Goal: Information Seeking & Learning: Check status

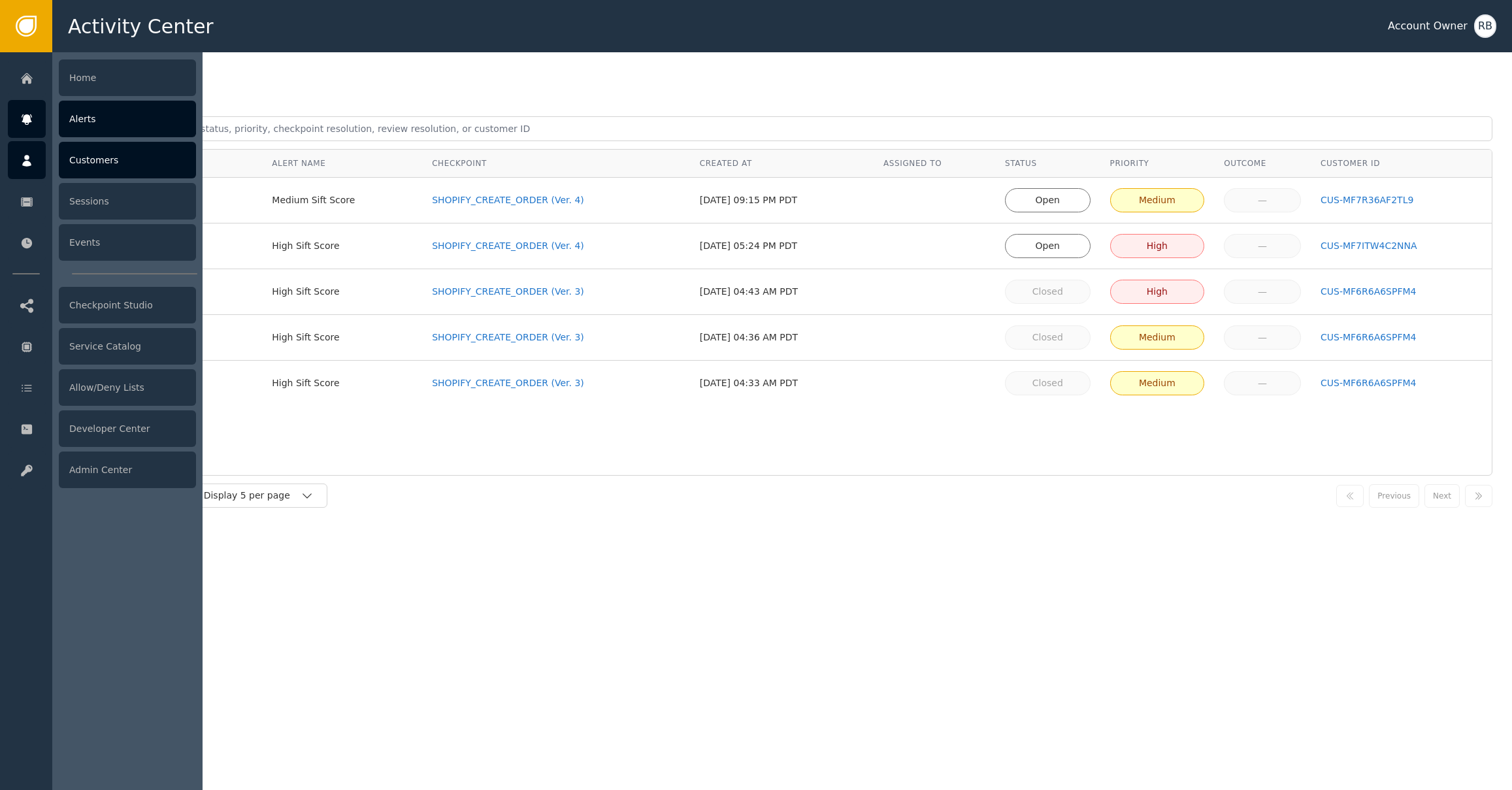
click at [25, 172] on div at bounding box center [26, 160] width 38 height 38
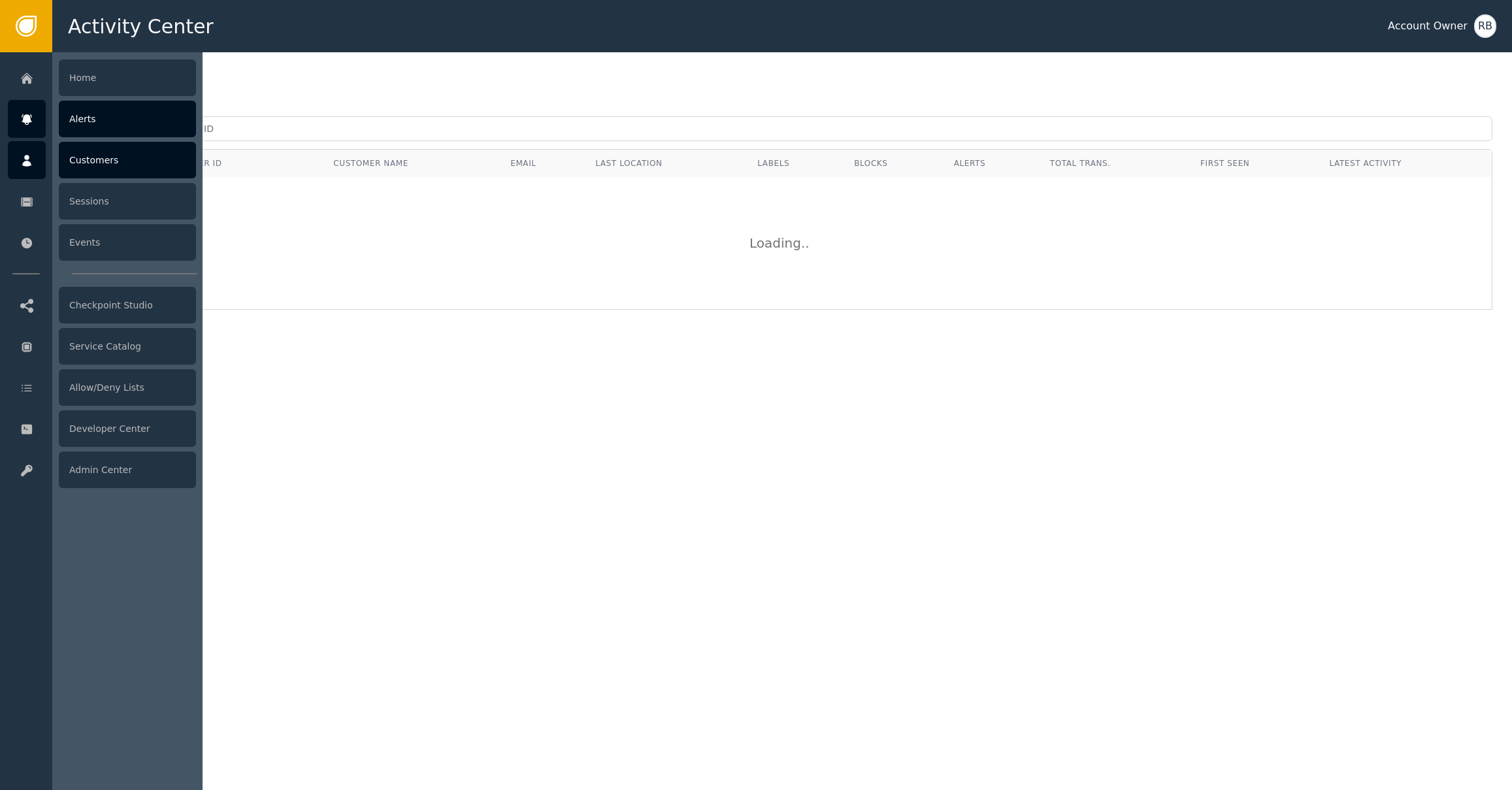
click at [82, 120] on div "Alerts" at bounding box center [127, 119] width 137 height 36
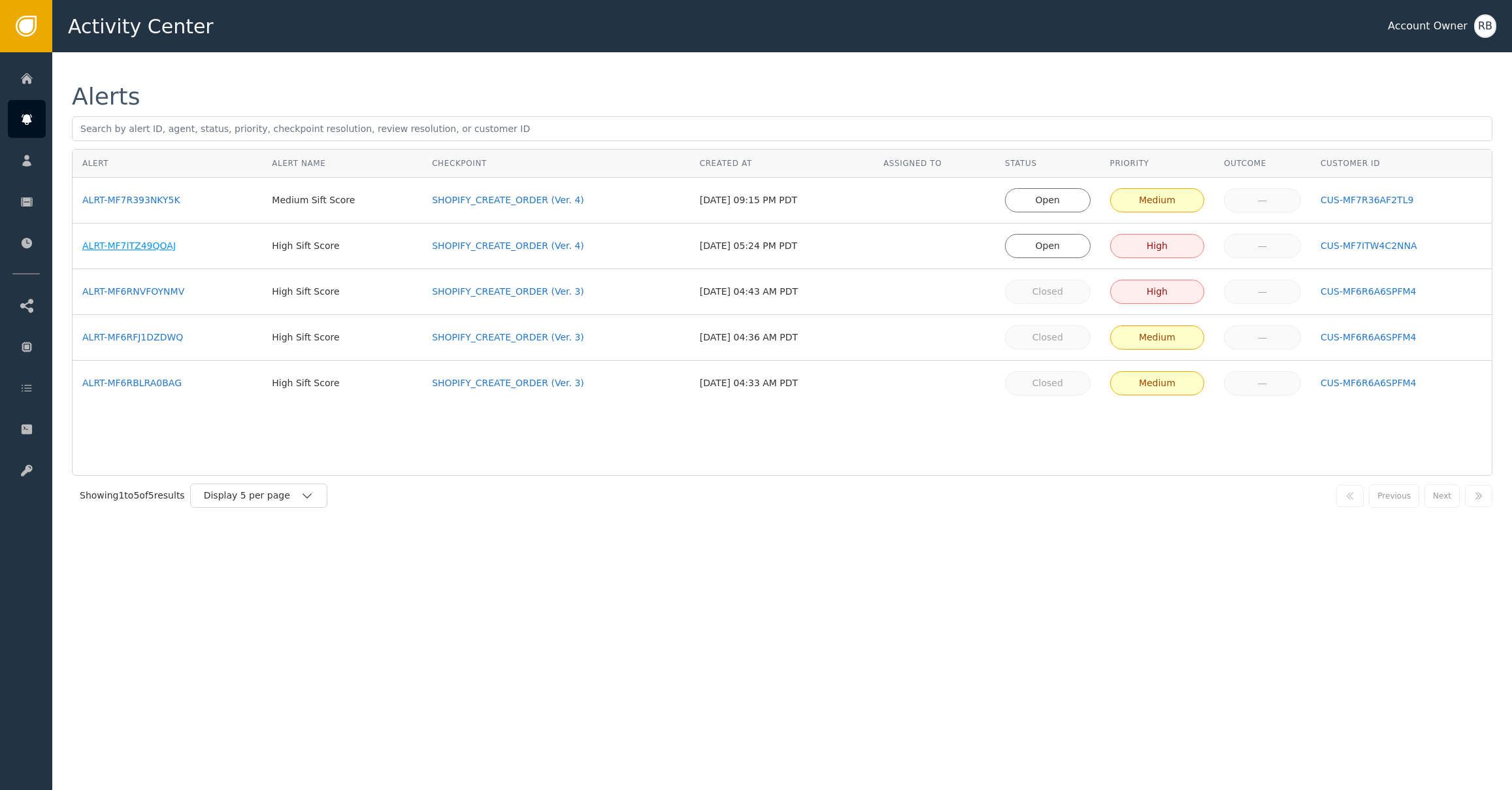
click at [102, 247] on div "ALRT-MF7ITZ49QOAJ" at bounding box center [167, 246] width 170 height 14
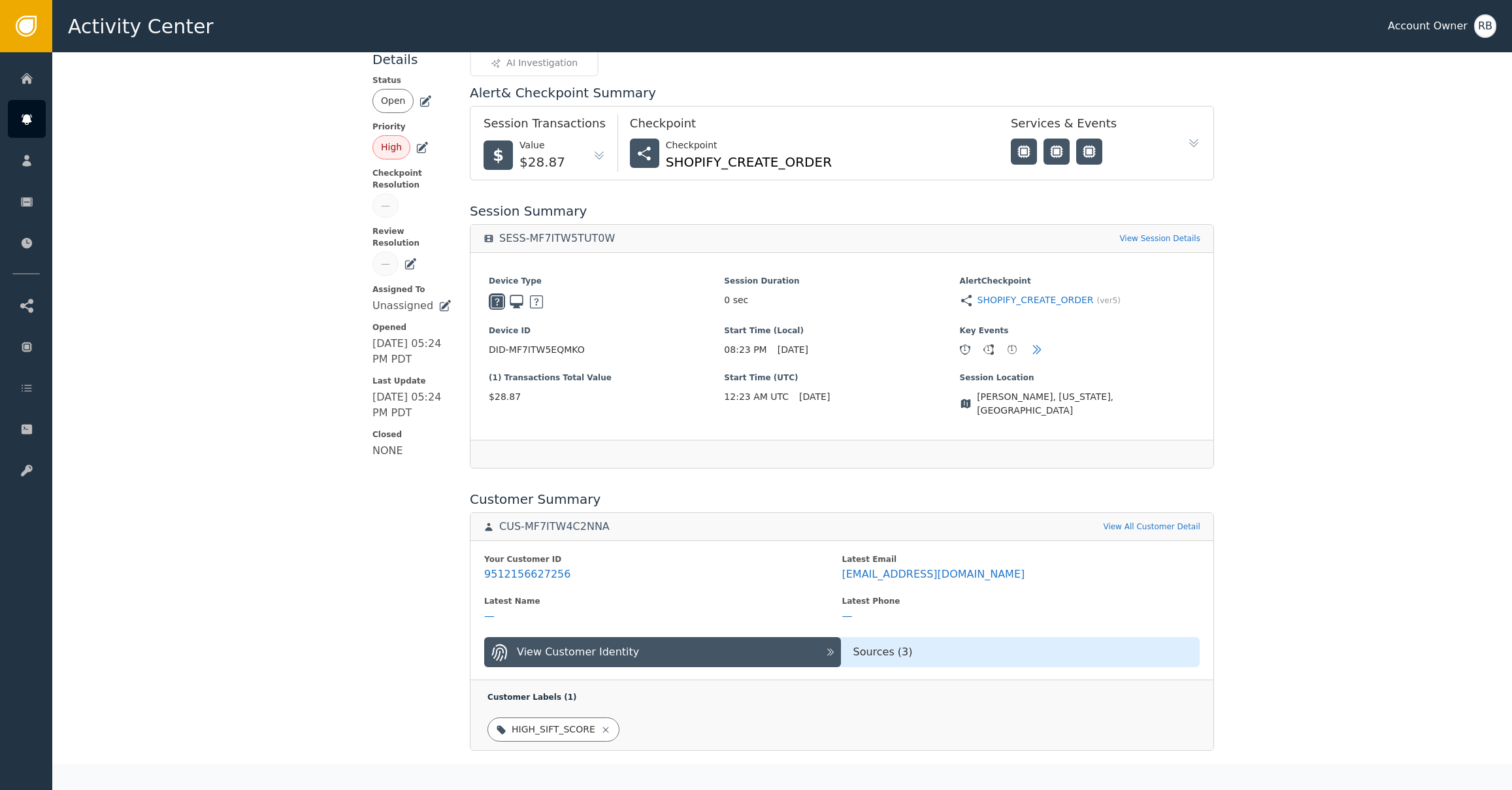
scroll to position [94, 0]
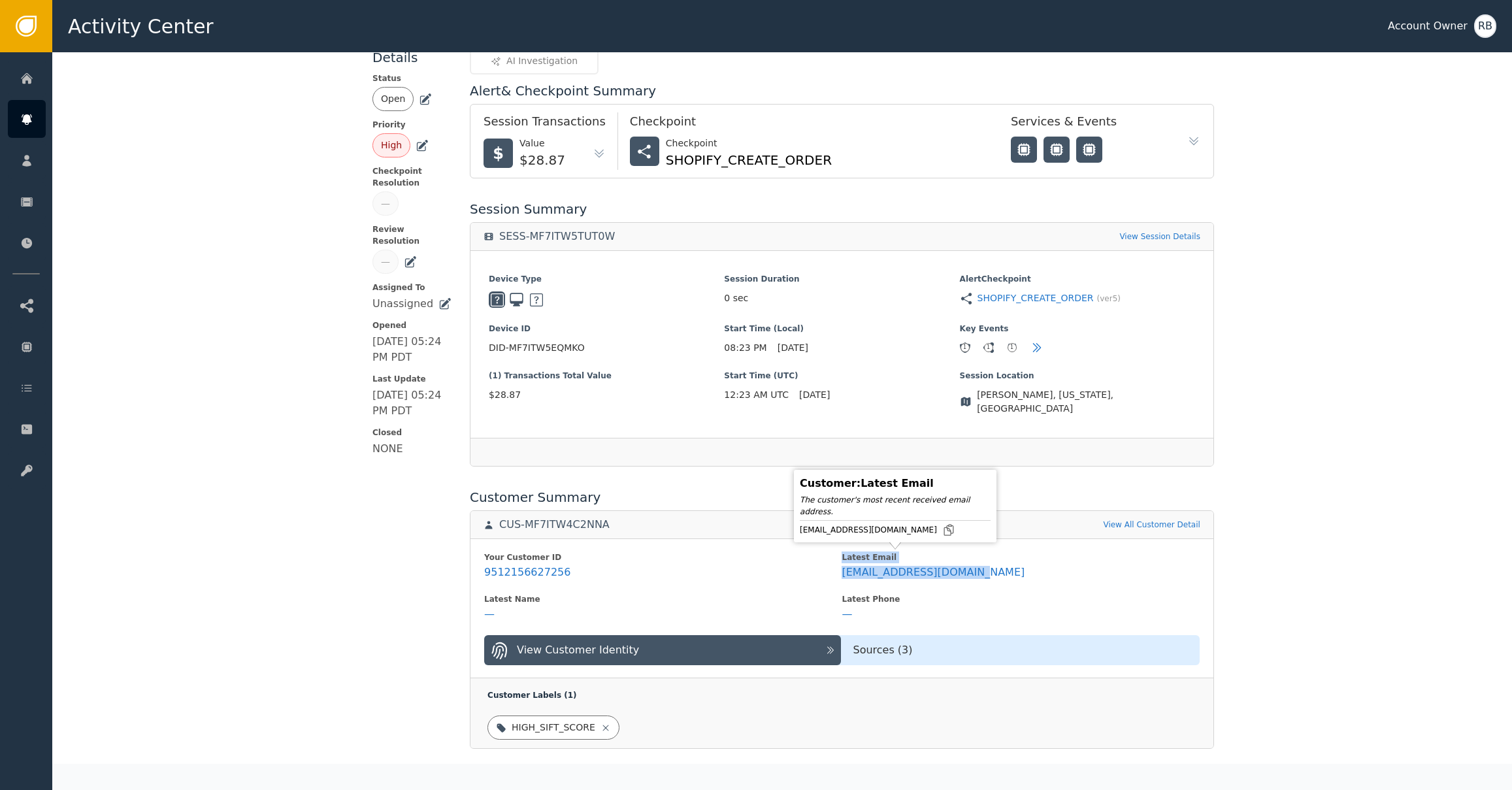
drag, startPoint x: 984, startPoint y: 563, endPoint x: 823, endPoint y: 563, distance: 161.0
click at [825, 563] on div "Your Customer ID 9512156627256 Latest Email [EMAIL_ADDRESS][DOMAIN_NAME] Latest…" at bounding box center [842, 608] width 743 height 140
click at [942, 531] on icon at bounding box center [949, 530] width 13 height 13
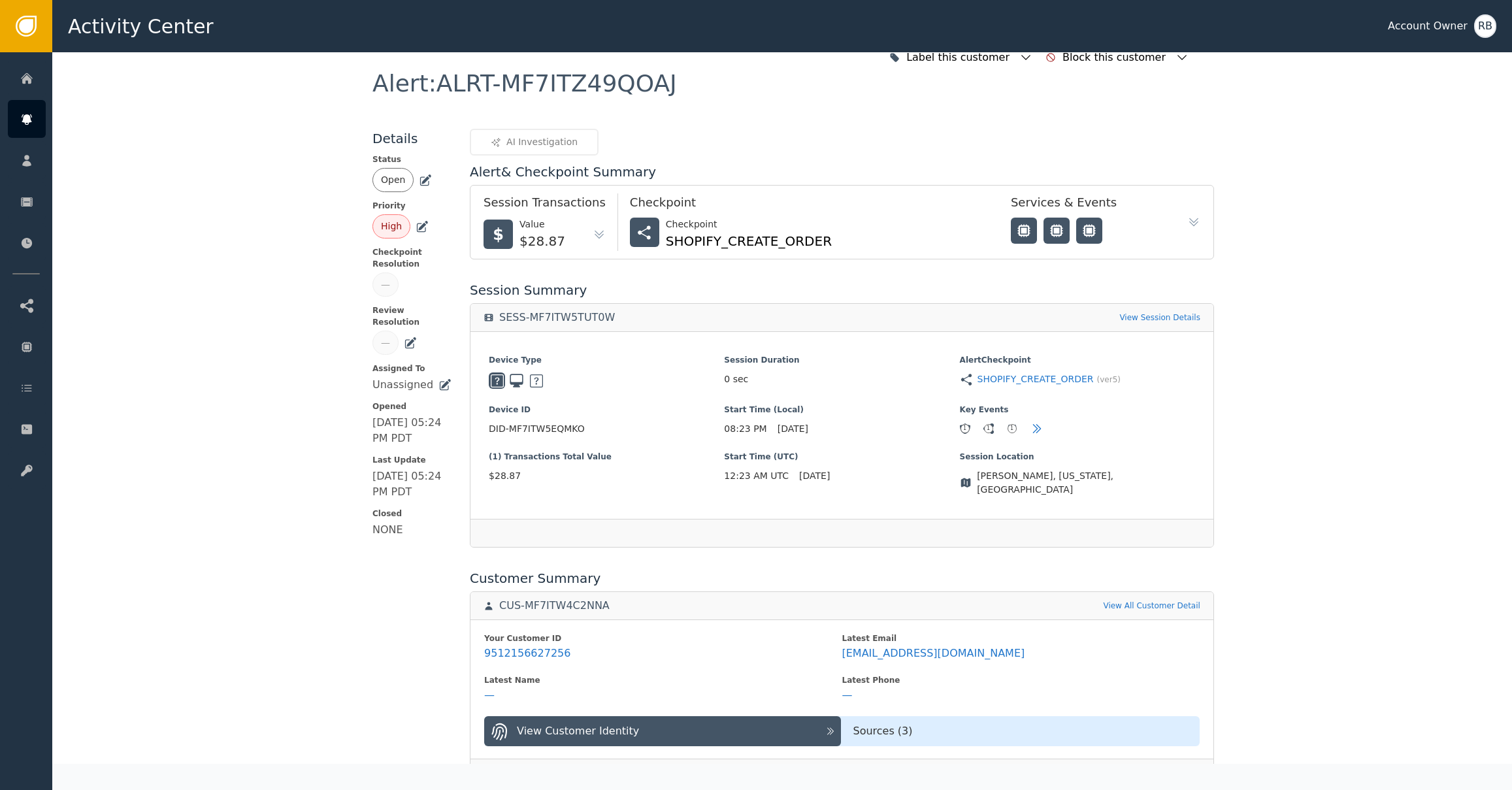
scroll to position [0, 0]
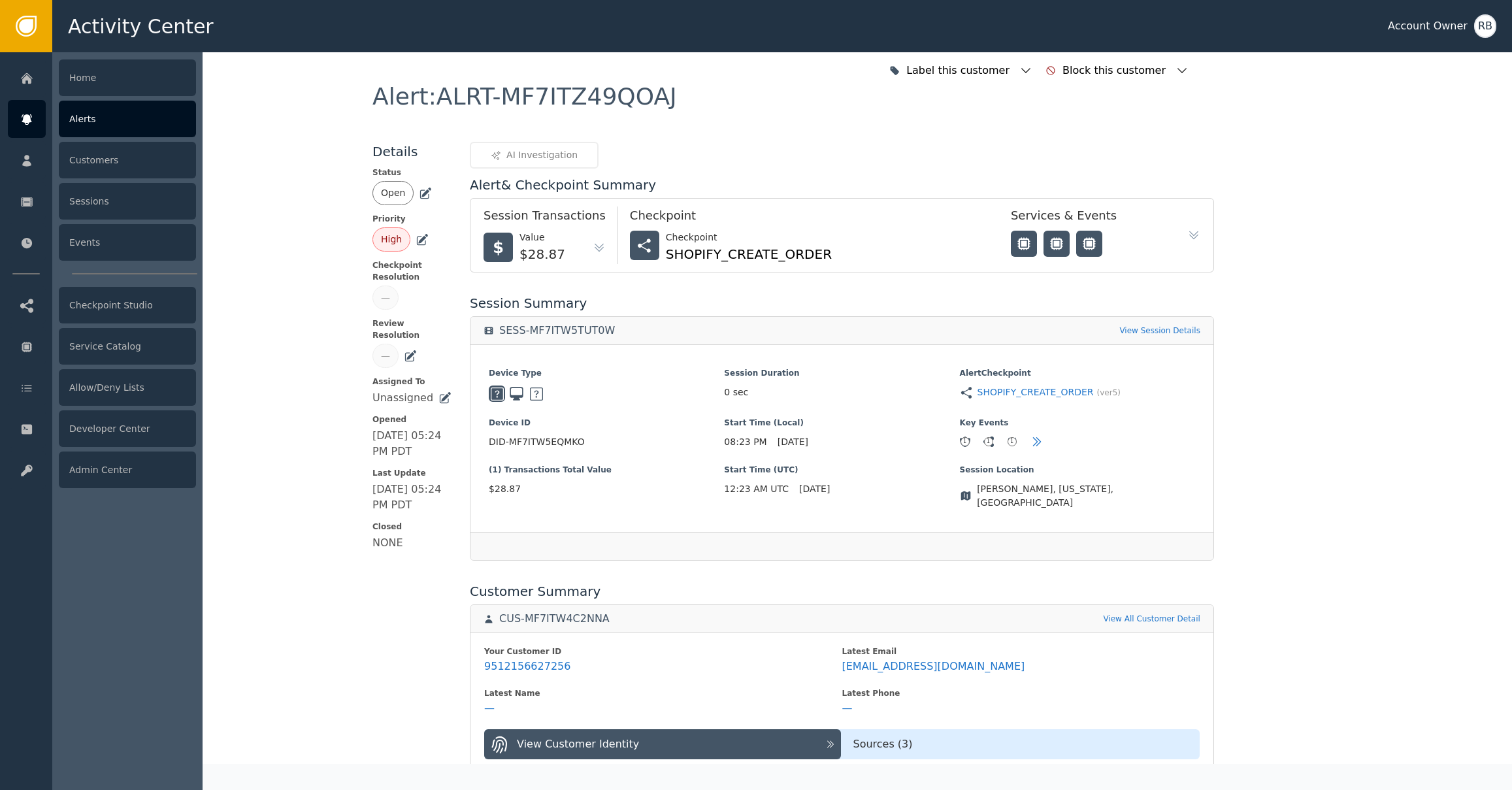
click at [99, 119] on div "Alerts" at bounding box center [127, 119] width 137 height 36
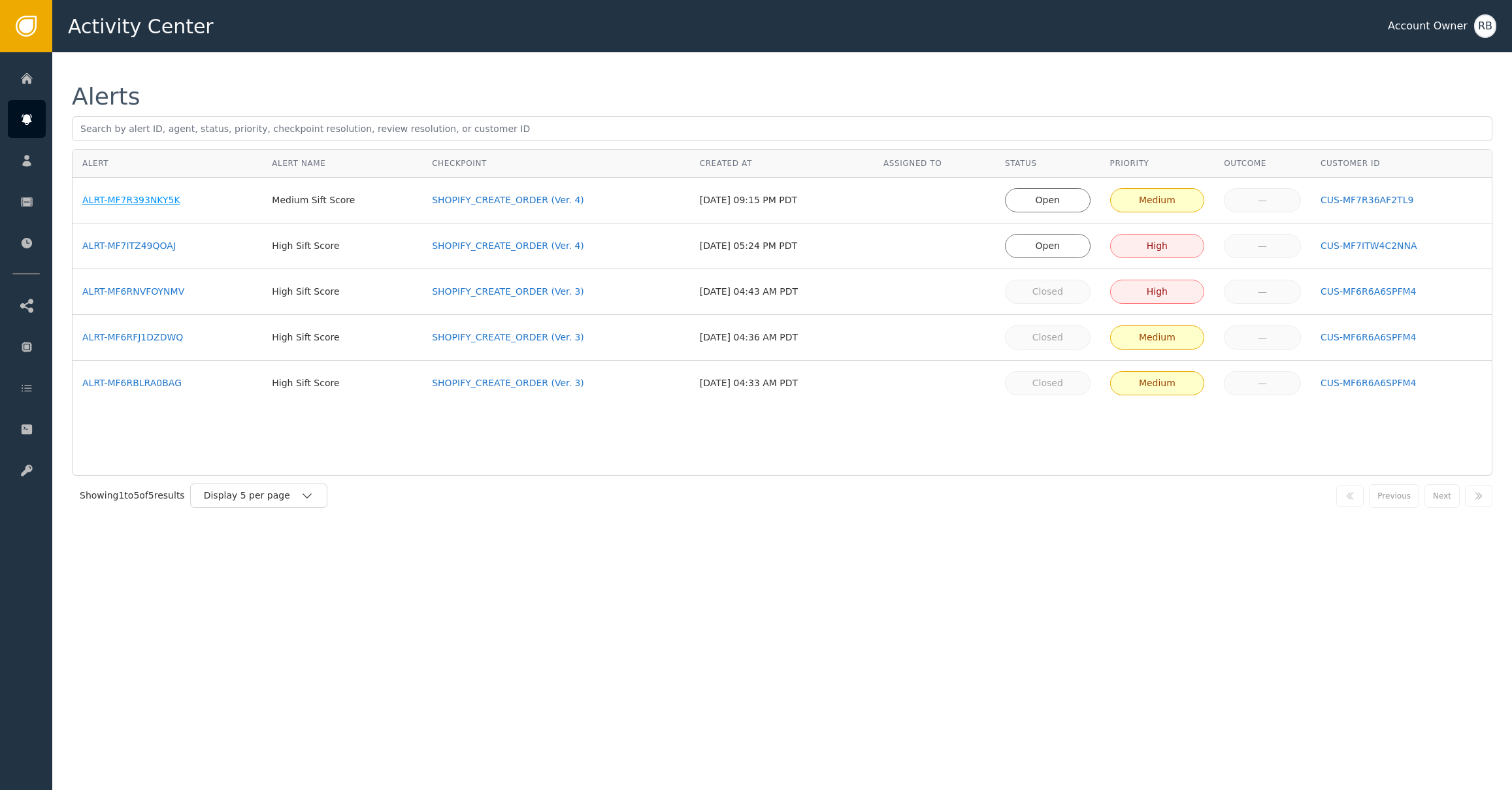
click at [150, 199] on div "ALRT-MF7R393NKY5K" at bounding box center [167, 200] width 170 height 14
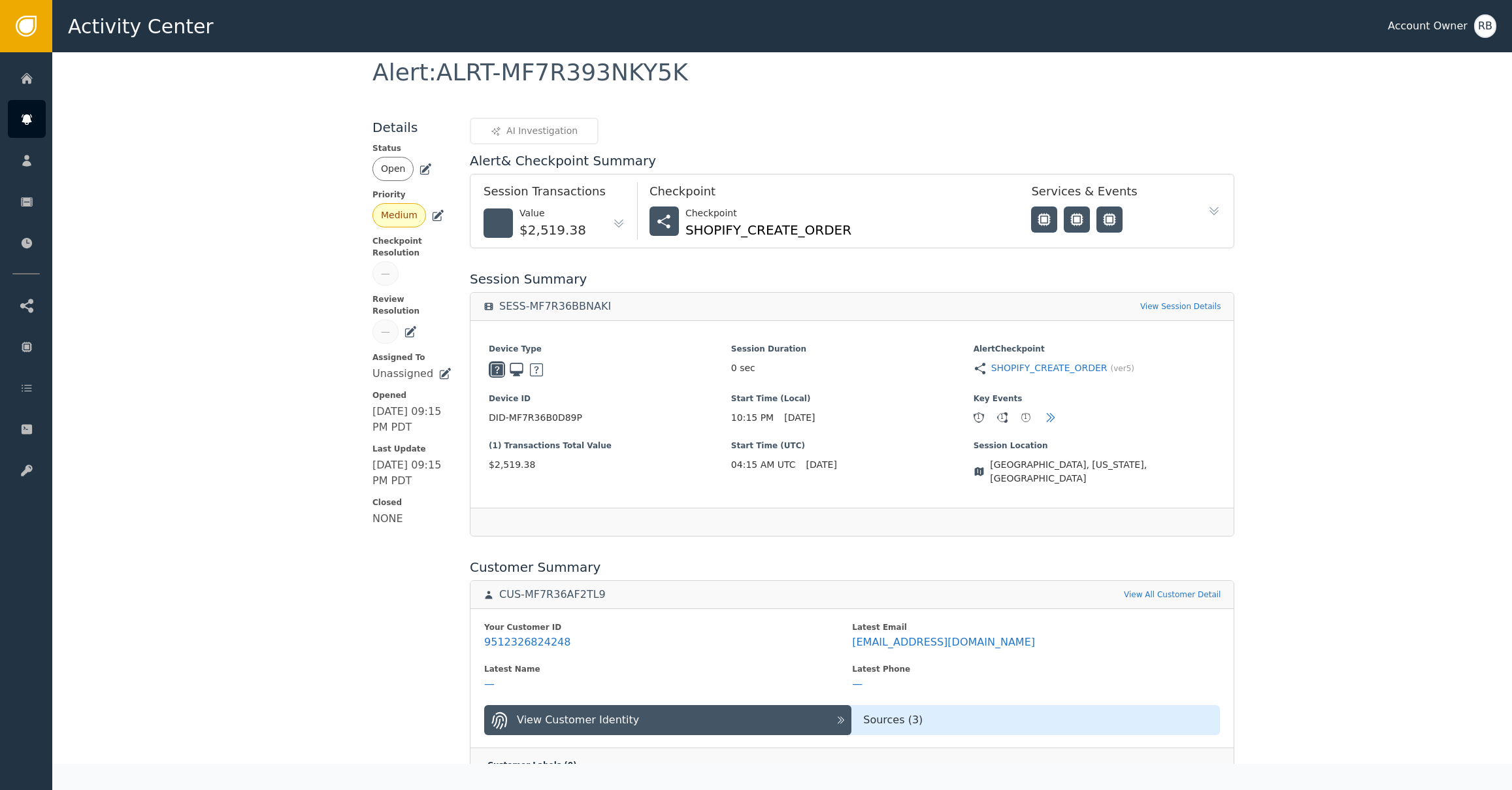
scroll to position [42, 0]
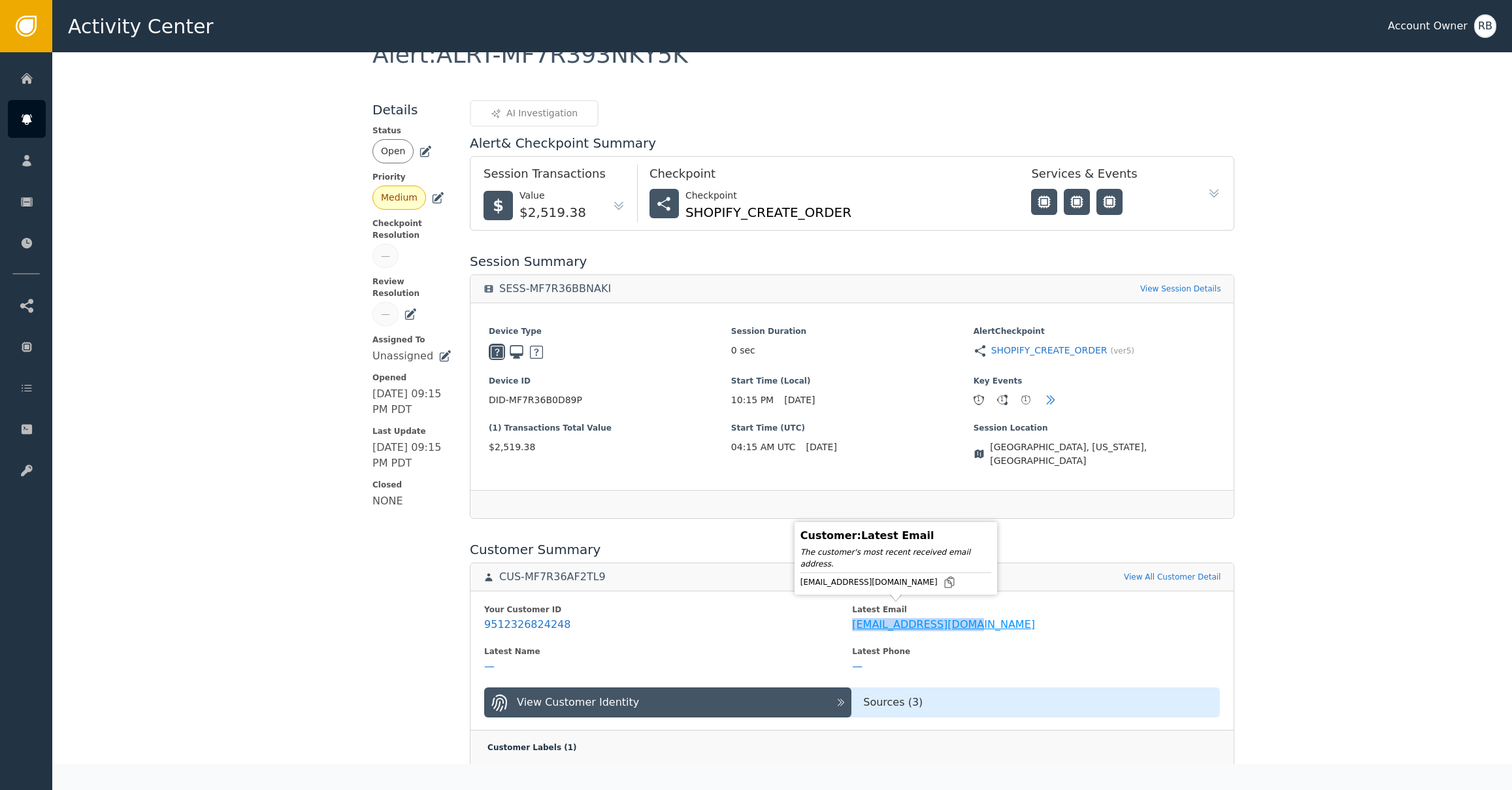
drag, startPoint x: 965, startPoint y: 613, endPoint x: 841, endPoint y: 616, distance: 124.0
click at [852, 617] on span "[EMAIL_ADDRESS][DOMAIN_NAME]" at bounding box center [1036, 625] width 368 height 15
copy div "[EMAIL_ADDRESS][DOMAIN_NAME]"
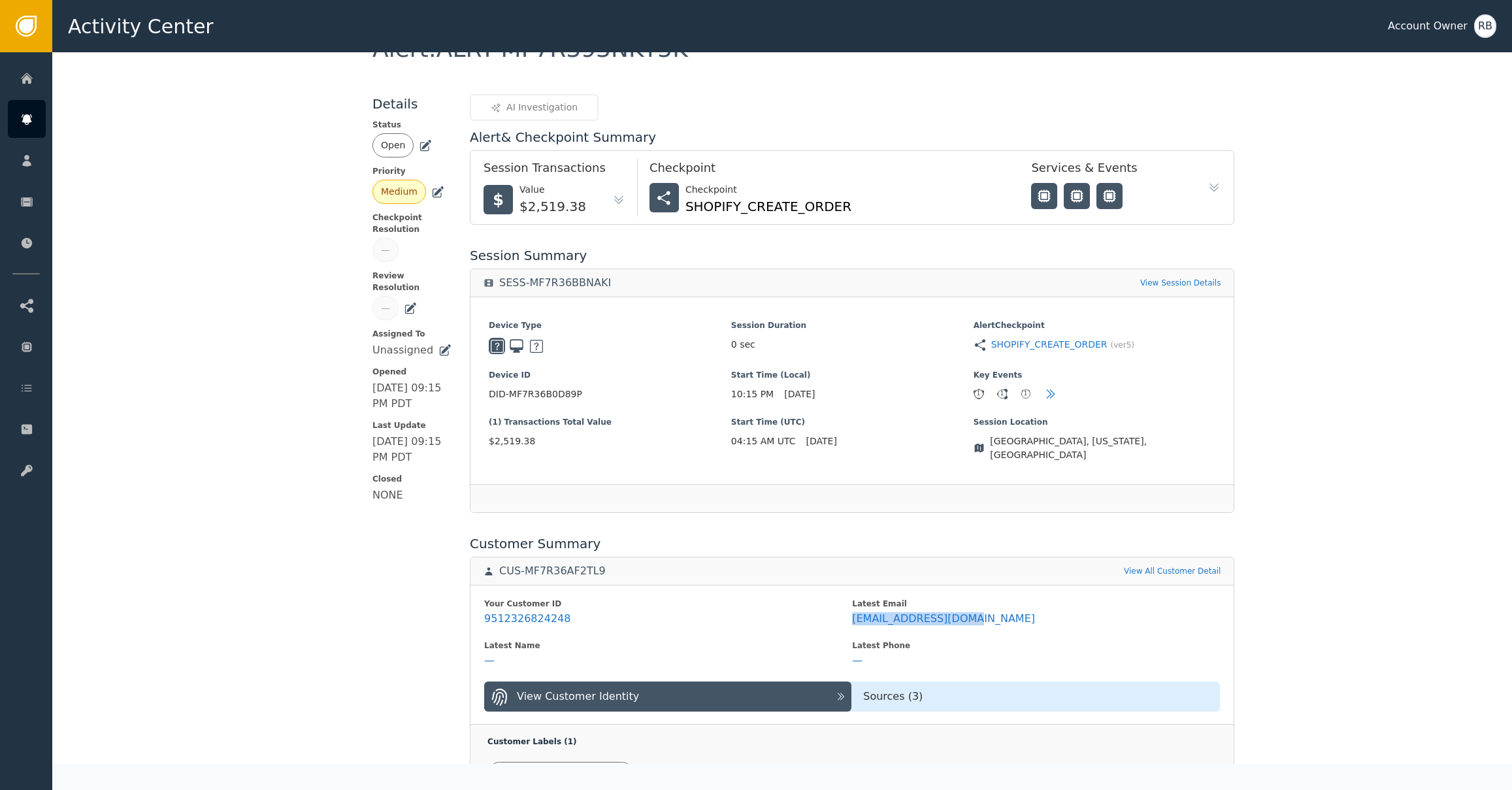
click at [379, 660] on div "Details Status Open Priority Medium Checkpoint Resolution — Review Resolution —…" at bounding box center [411, 531] width 79 height 874
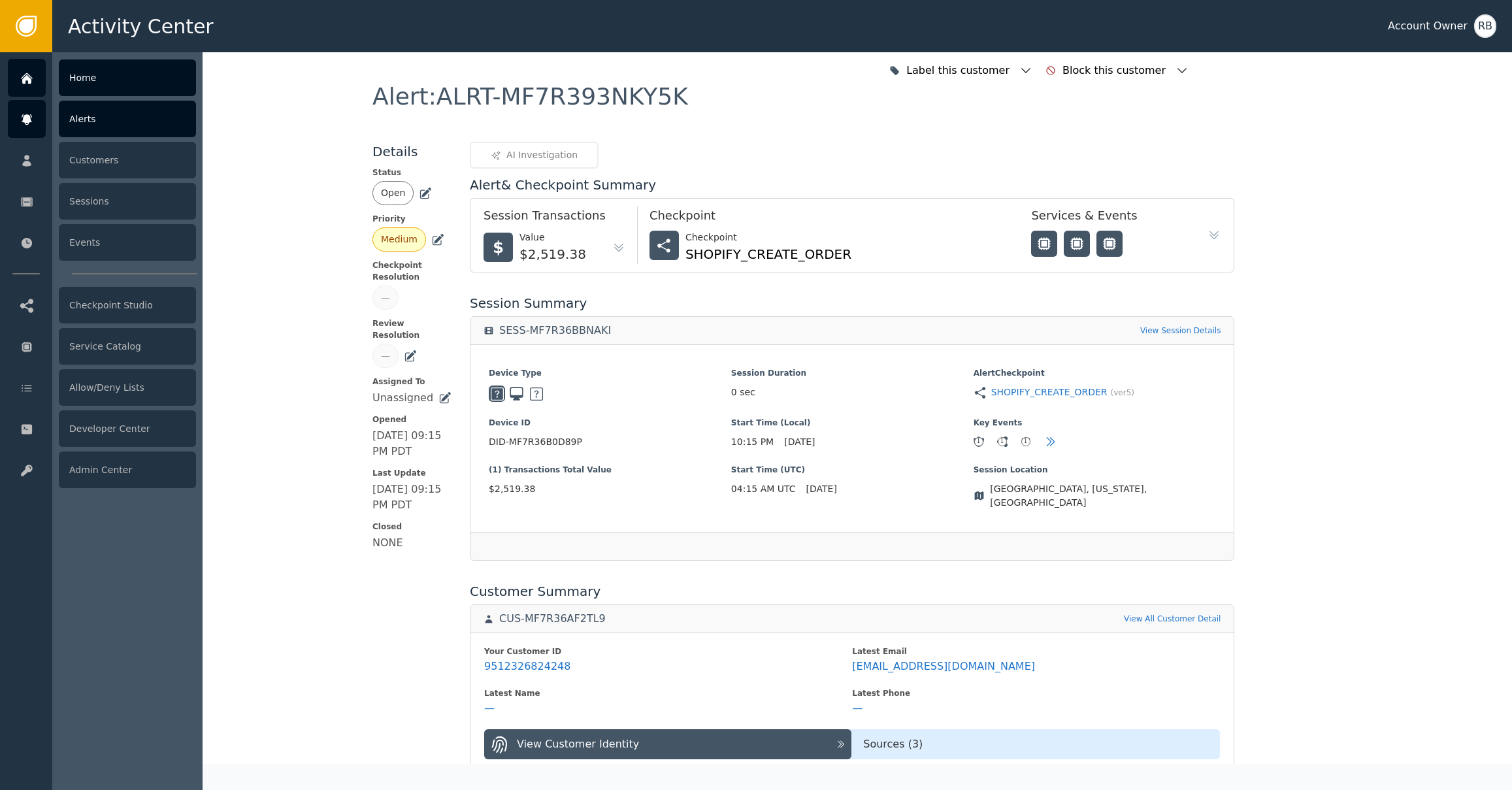
click at [88, 79] on div "Home" at bounding box center [127, 77] width 137 height 36
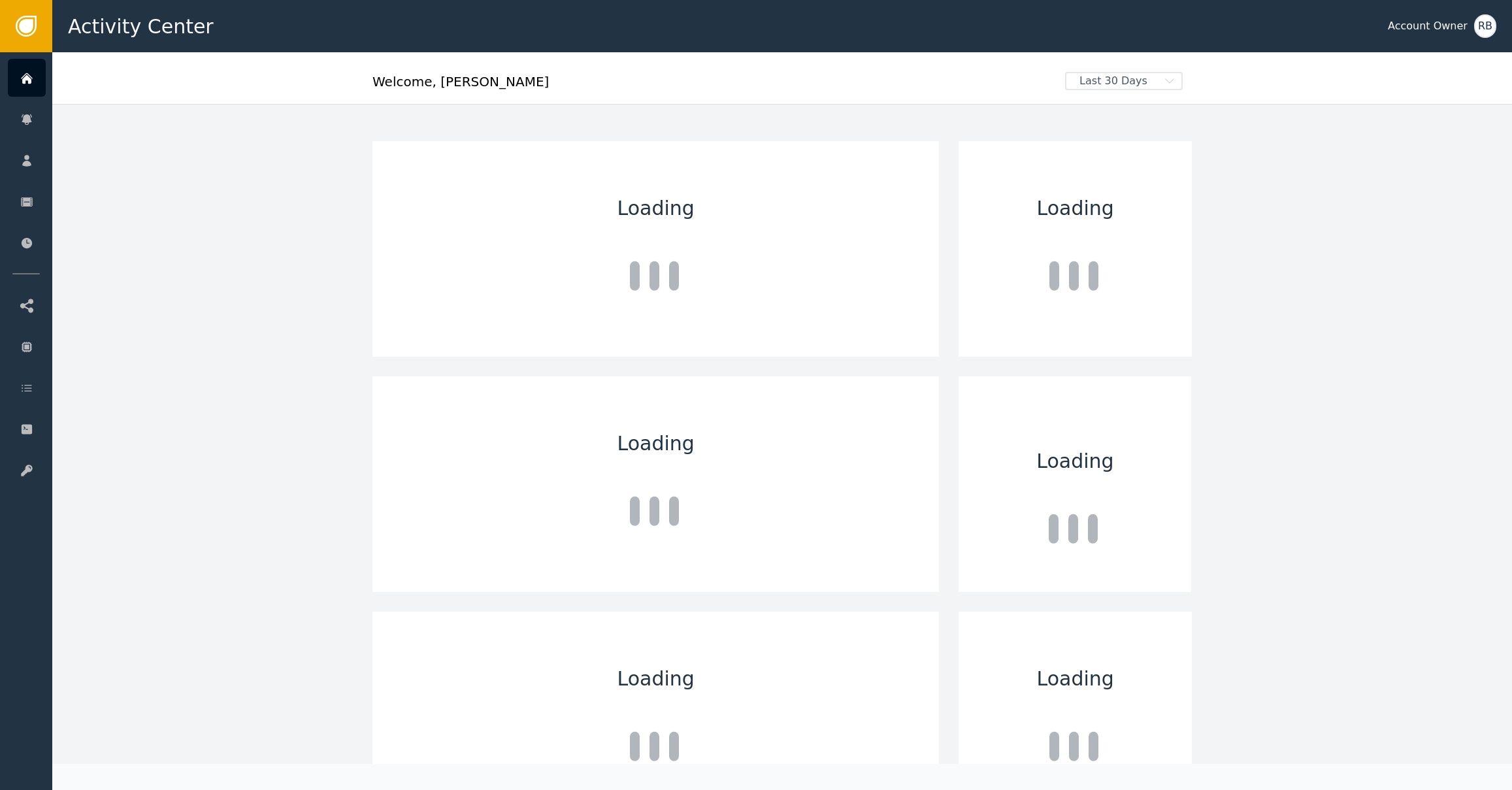
scroll to position [18, 0]
